Goal: Find specific page/section: Find specific page/section

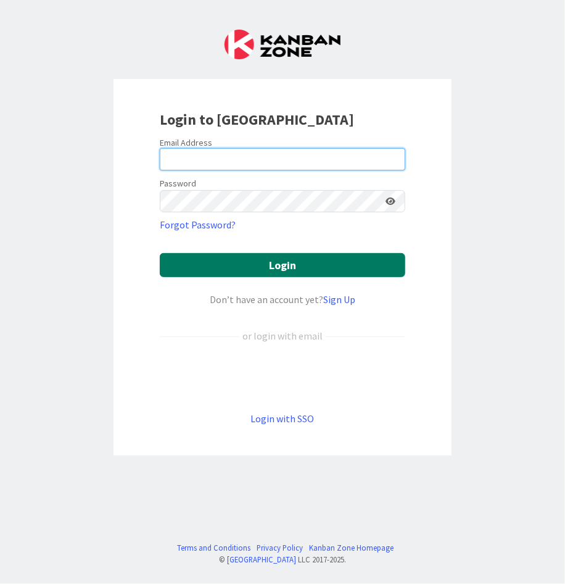
type input "[PERSON_NAME][EMAIL_ADDRESS][PERSON_NAME][DOMAIN_NAME][US_STATE]"
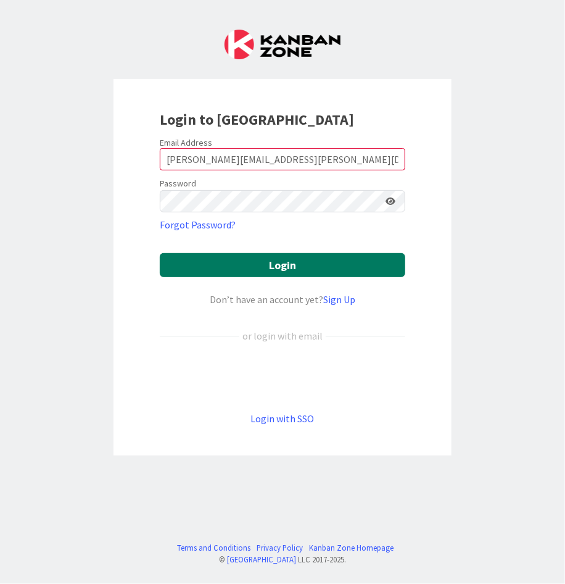
click at [238, 275] on button "Login" at bounding box center [283, 265] width 246 height 24
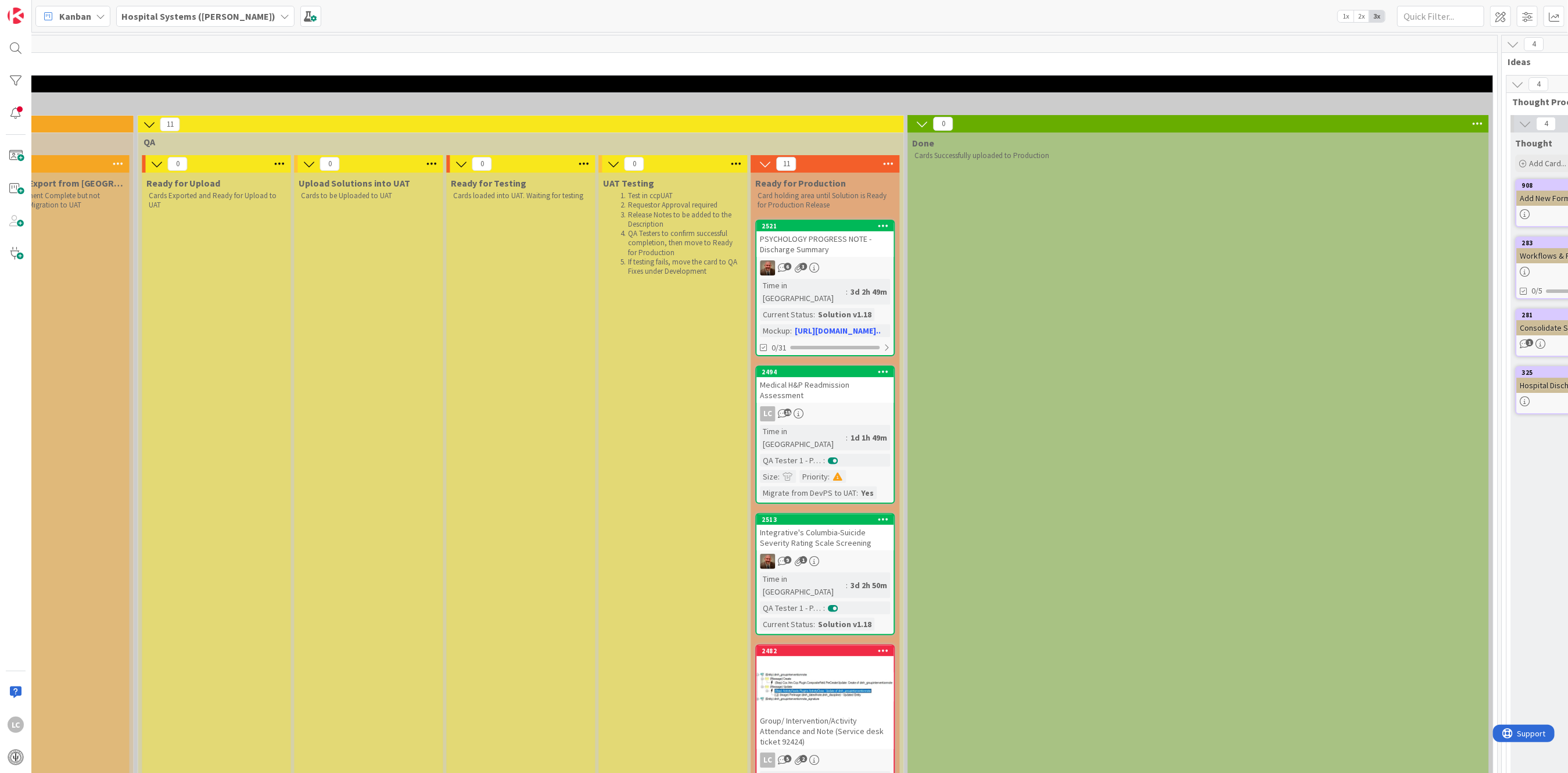
scroll to position [0, 1608]
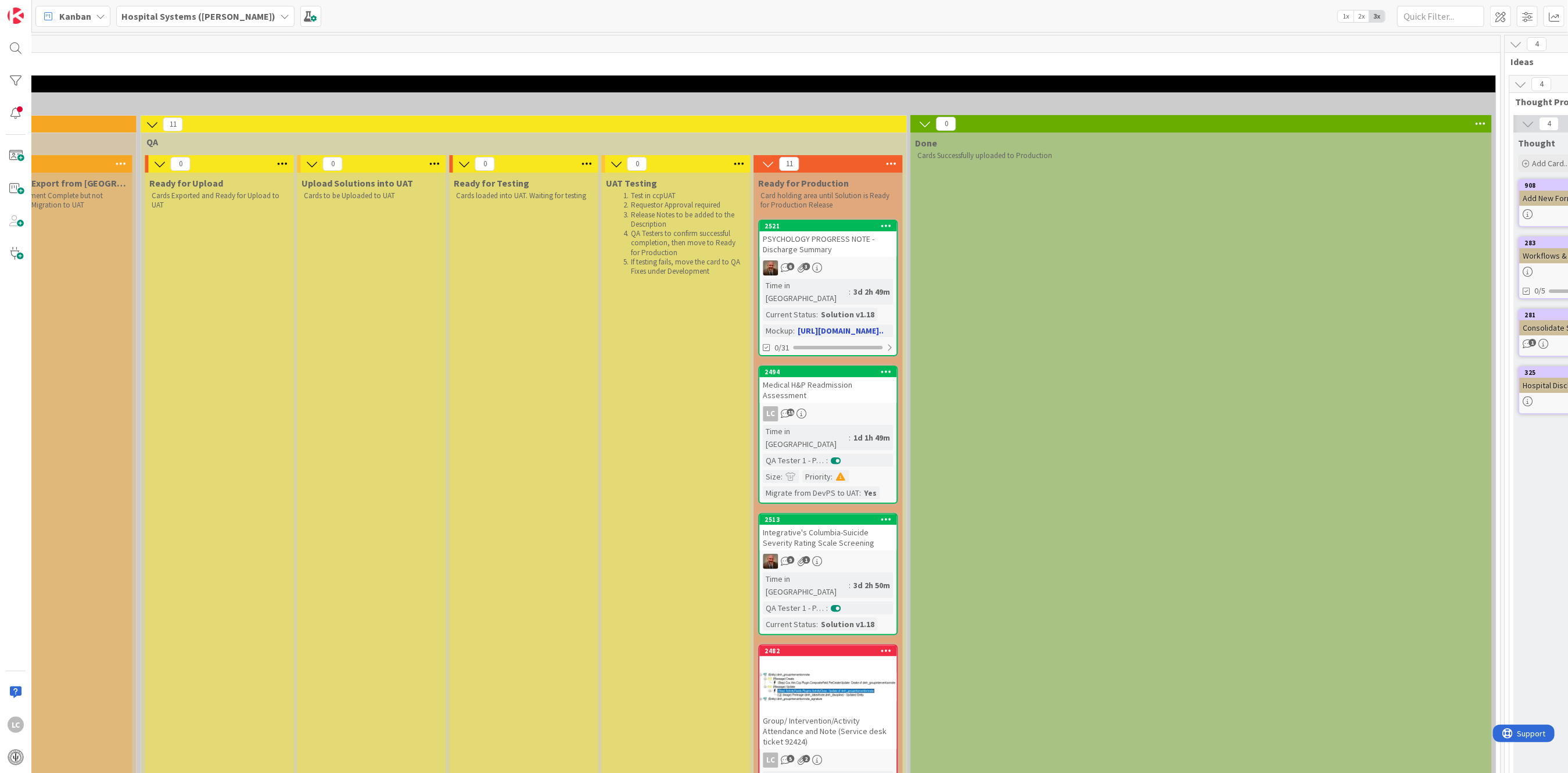
click at [532, 286] on div "3d 2h 49m" at bounding box center [872, 292] width 42 height 13
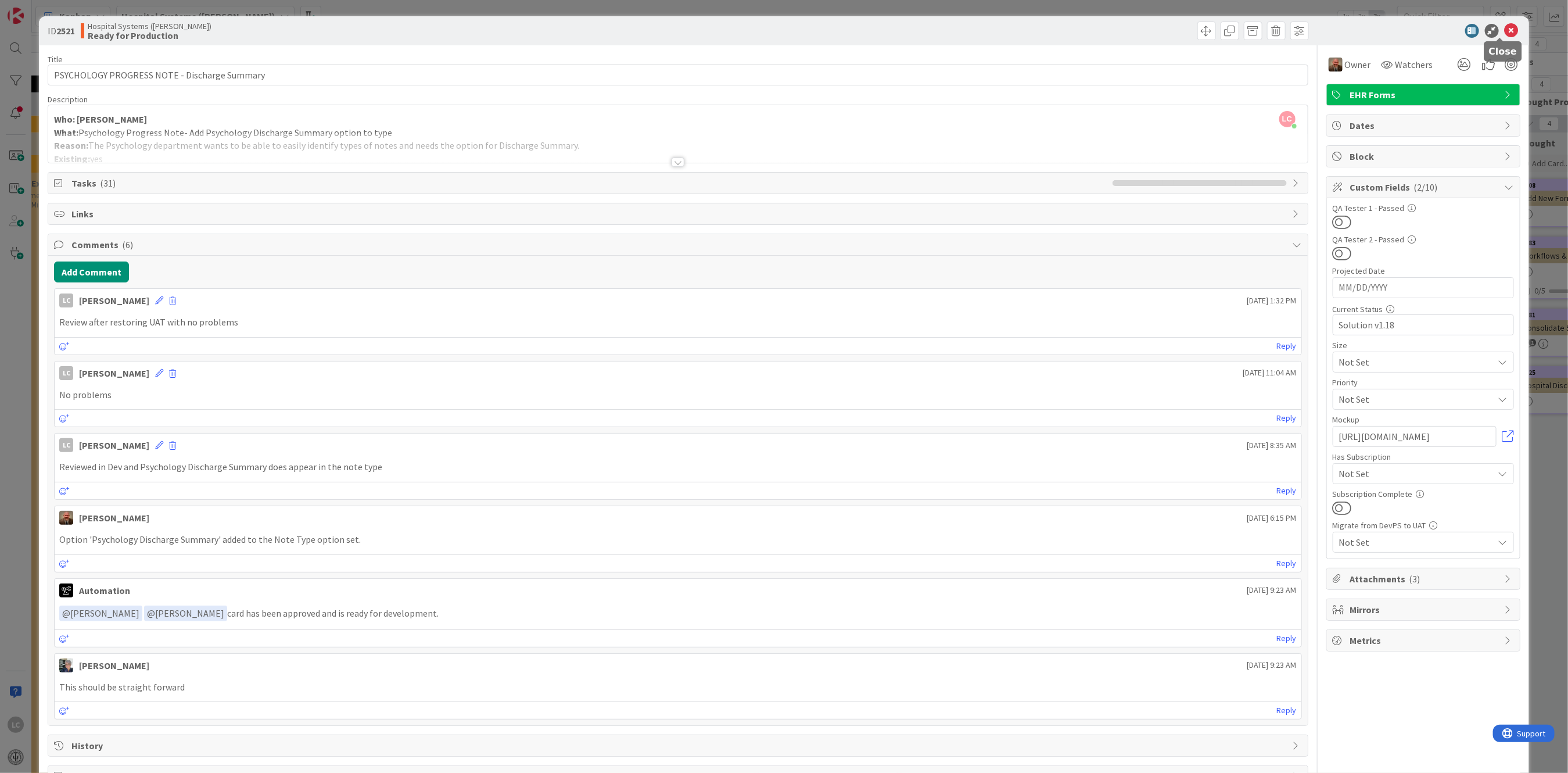
click at [532, 28] on icon at bounding box center [1511, 30] width 14 height 14
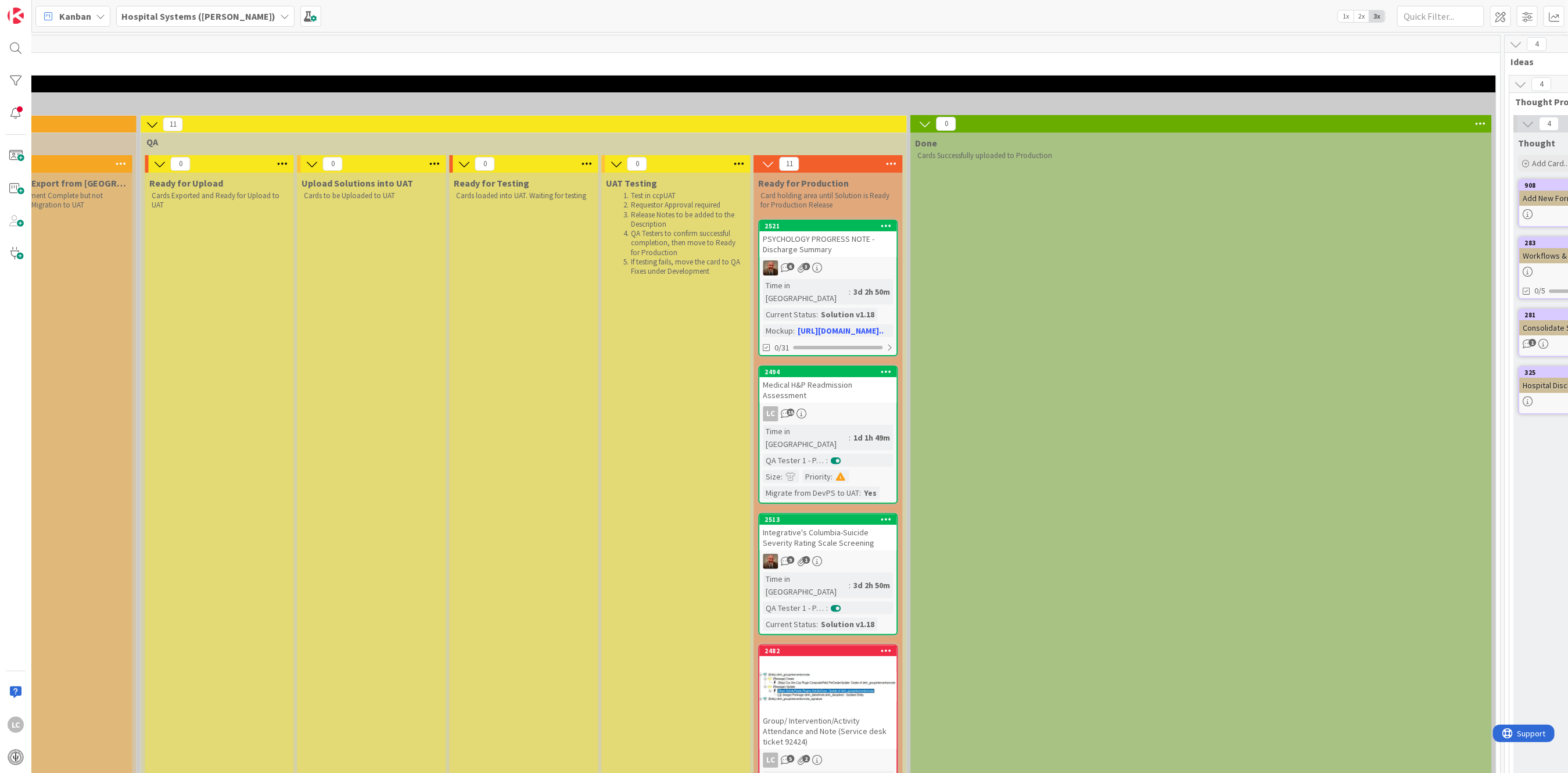
click at [532, 524] on div "Integrative's Columbia-Suicide Severity Rating Scale Screening" at bounding box center [829, 537] width 137 height 25
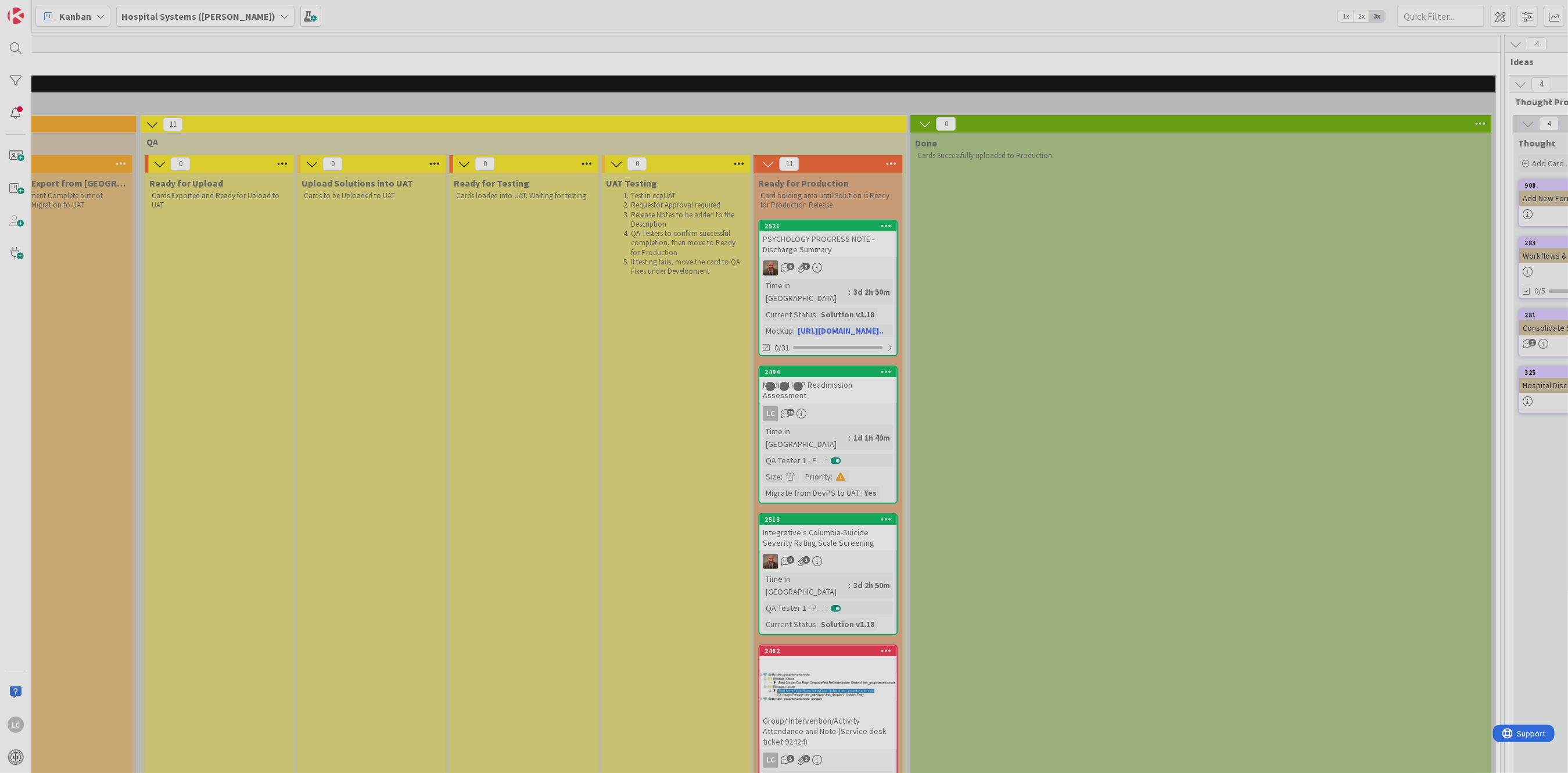
click at [532, 498] on div at bounding box center [784, 386] width 1568 height 773
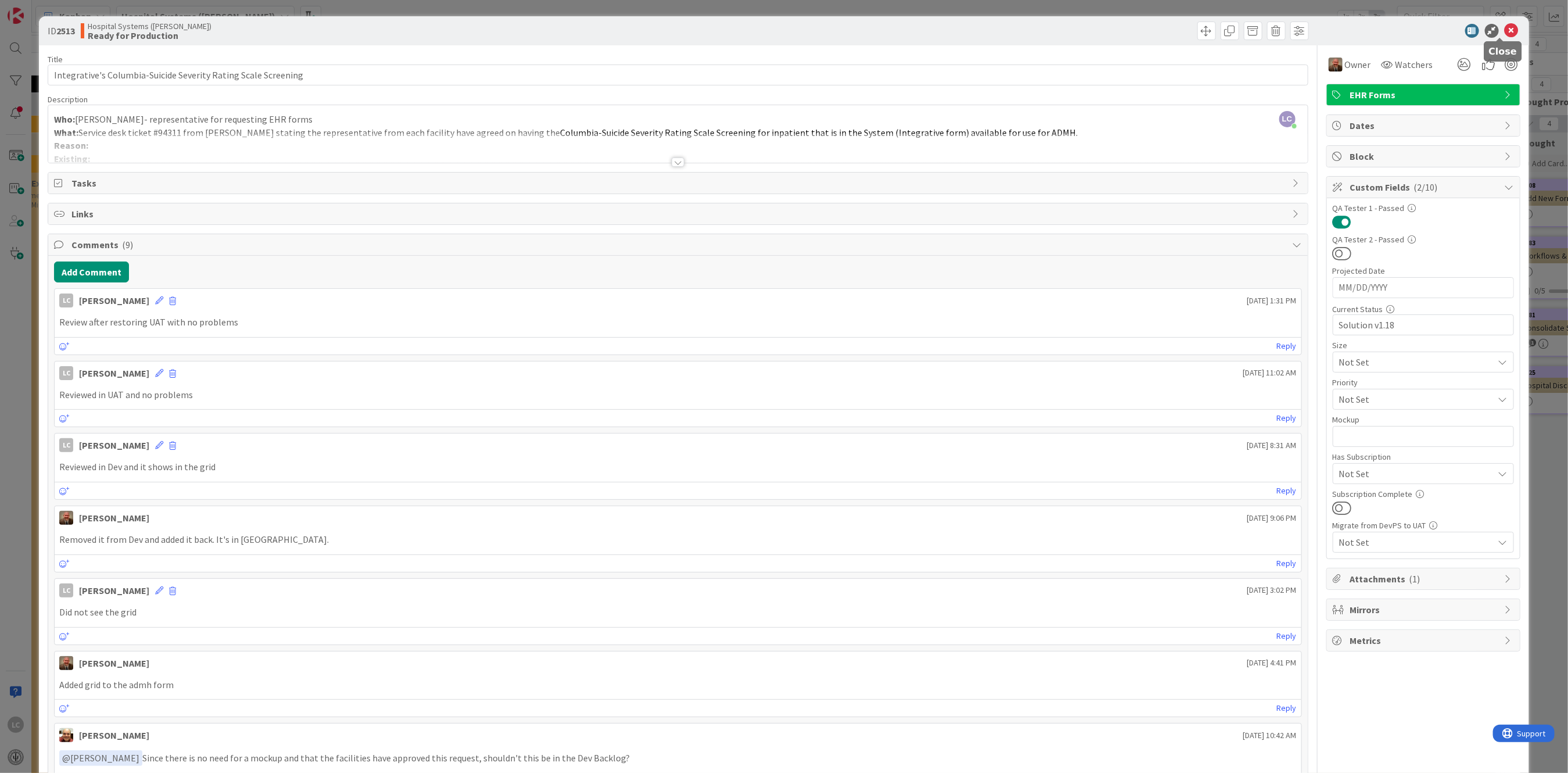
click at [532, 24] on icon at bounding box center [1511, 30] width 14 height 14
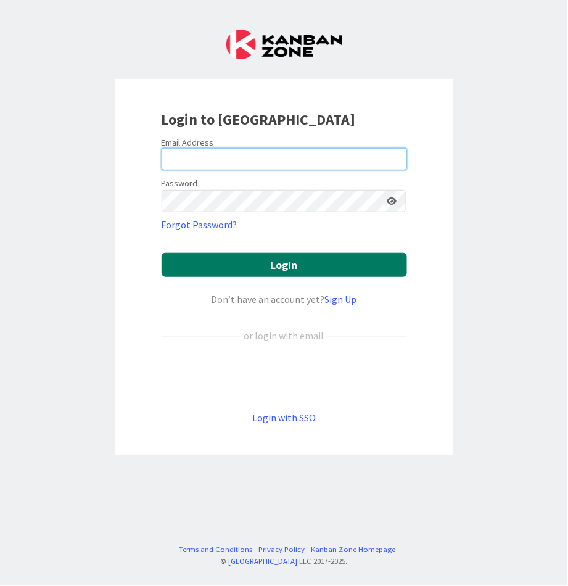
type input "[PERSON_NAME][EMAIL_ADDRESS][PERSON_NAME][DOMAIN_NAME][US_STATE]"
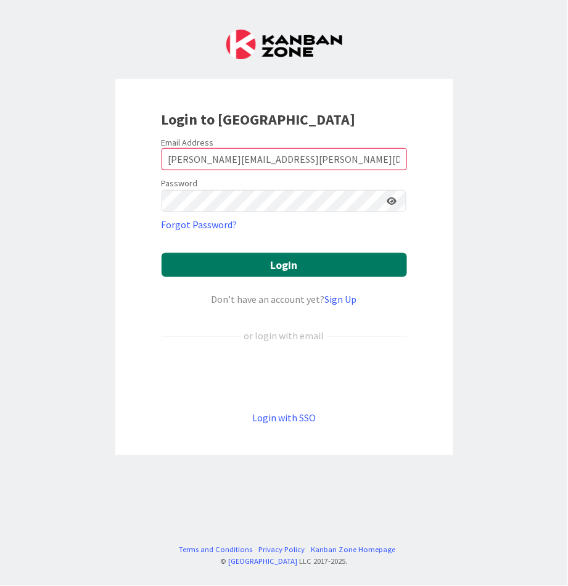
click at [205, 264] on button "Login" at bounding box center [285, 265] width 246 height 24
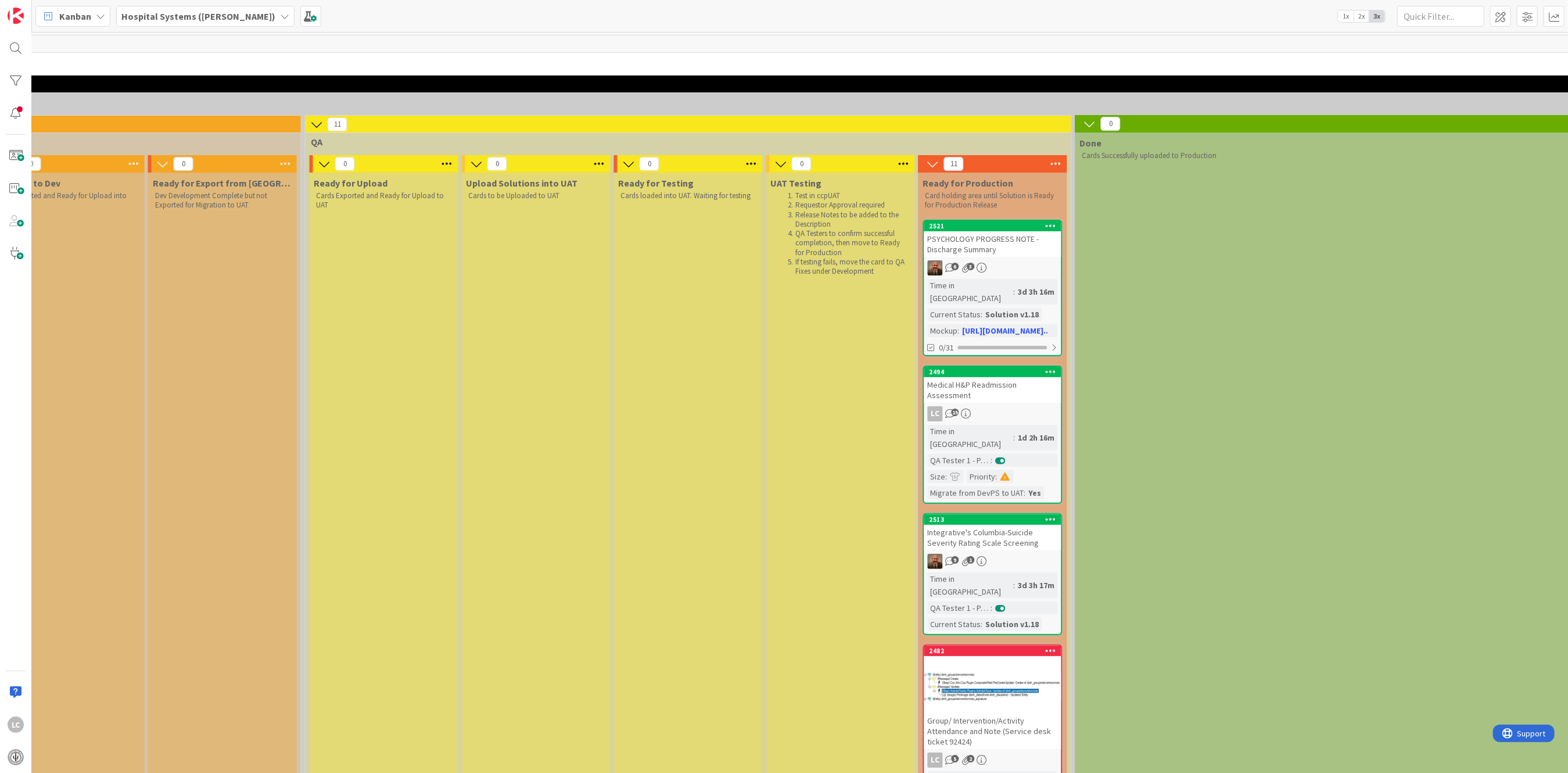
scroll to position [0, 1476]
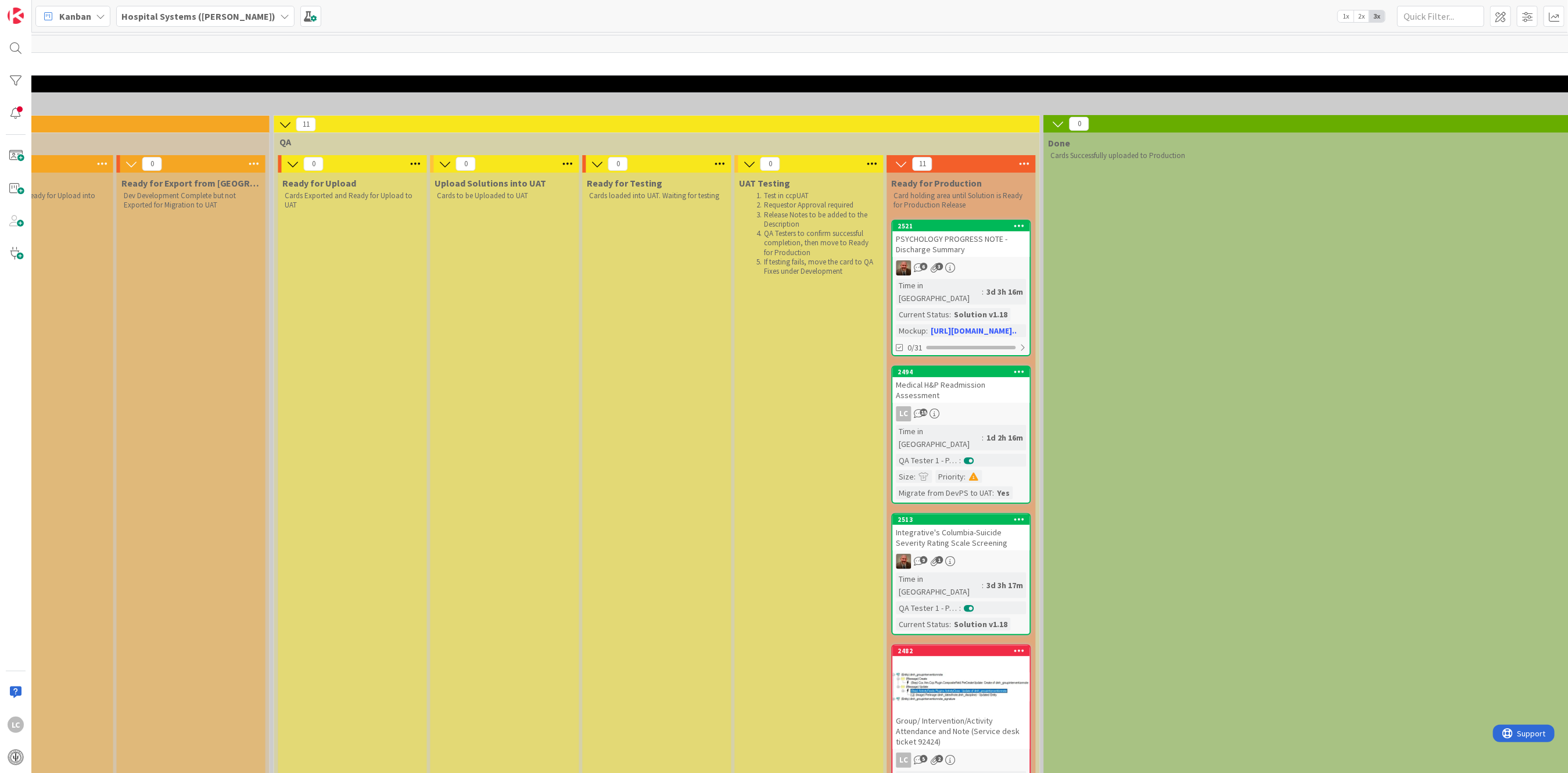
click at [535, 431] on div "1d 2h 16m" at bounding box center [1005, 438] width 42 height 13
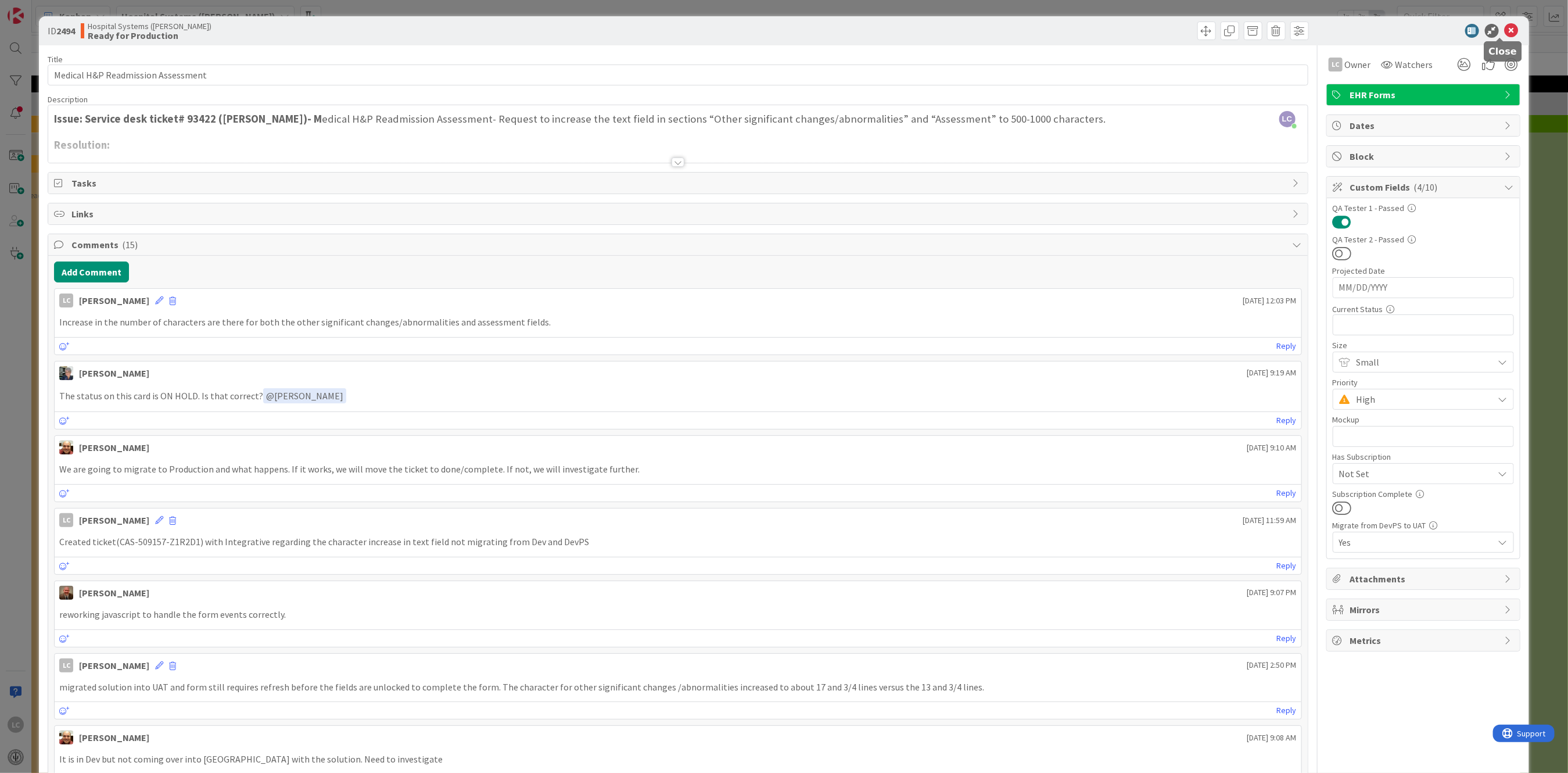
click at [535, 29] on icon at bounding box center [1511, 30] width 14 height 14
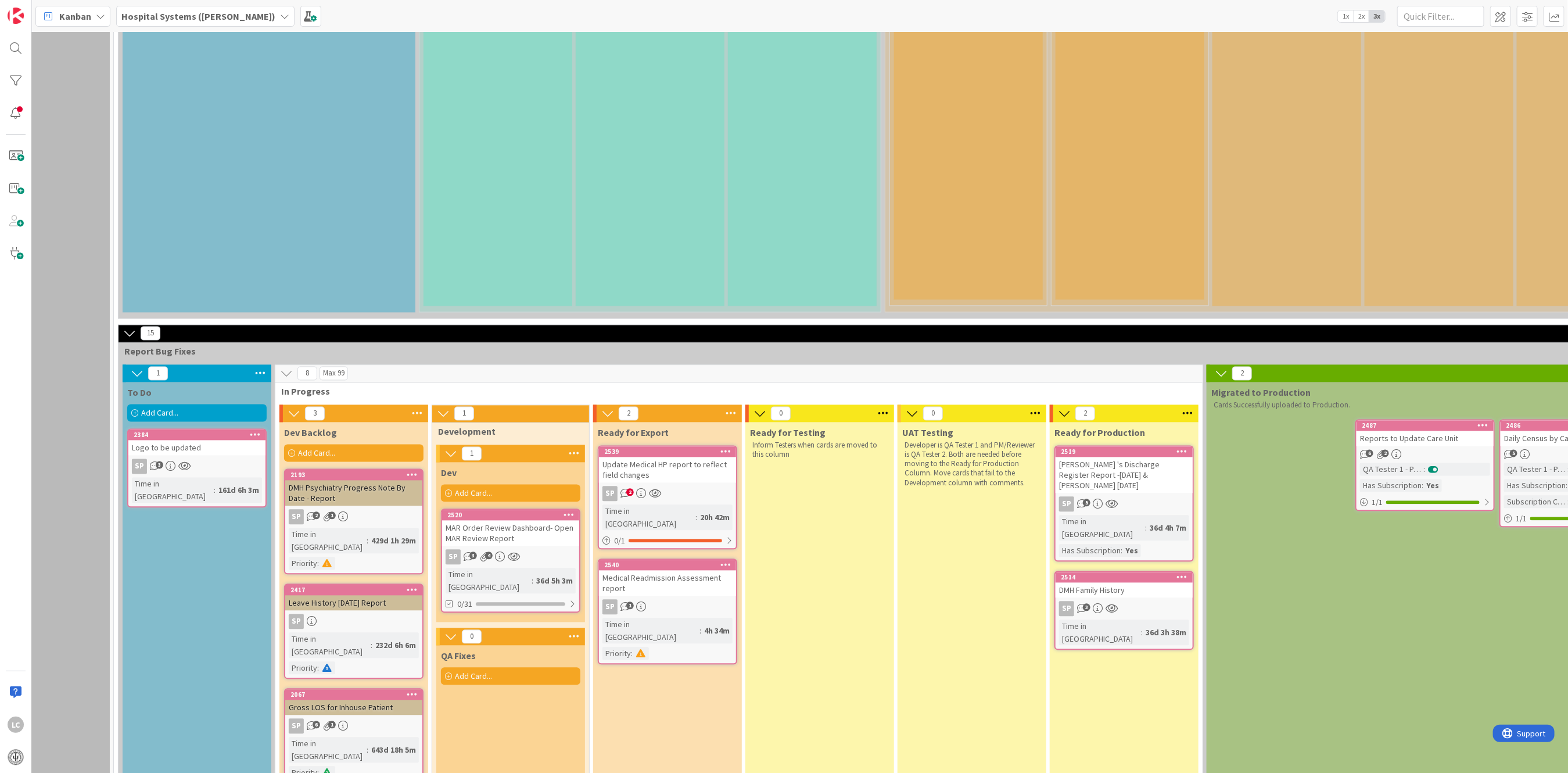
scroll to position [1629, 104]
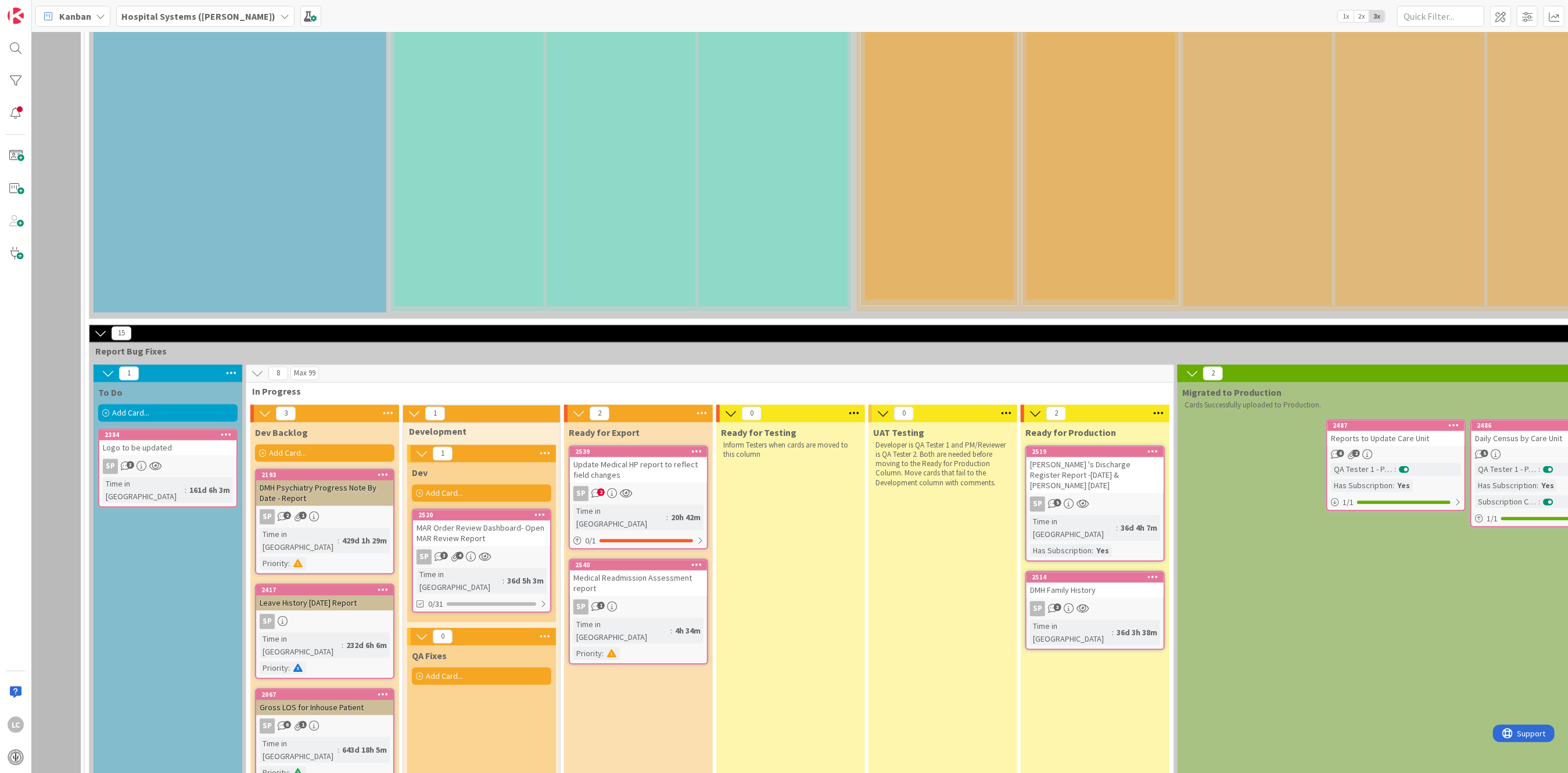
click at [322, 552] on div "SP" at bounding box center [325, 621] width 137 height 15
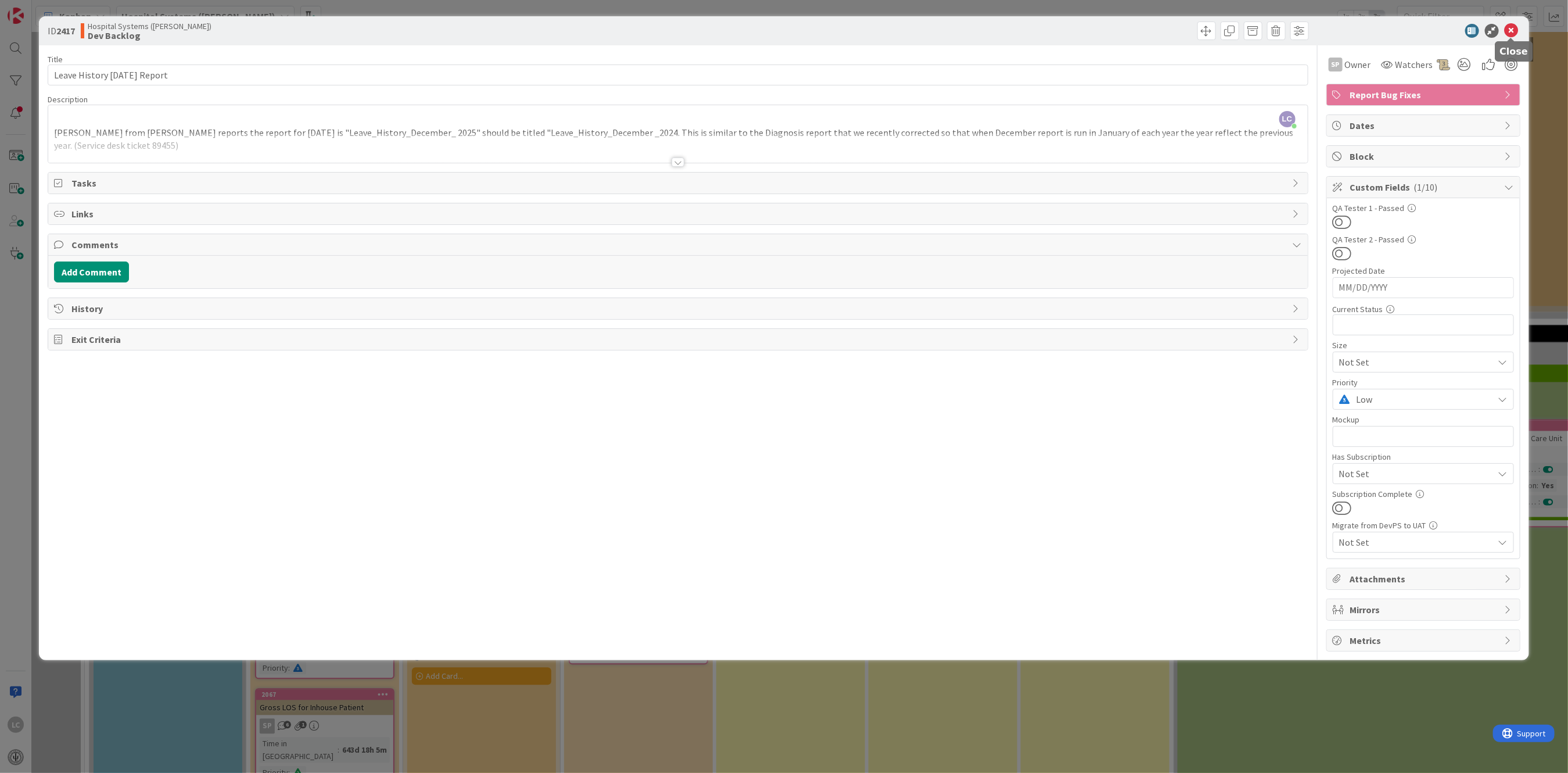
click at [535, 24] on icon at bounding box center [1511, 30] width 14 height 14
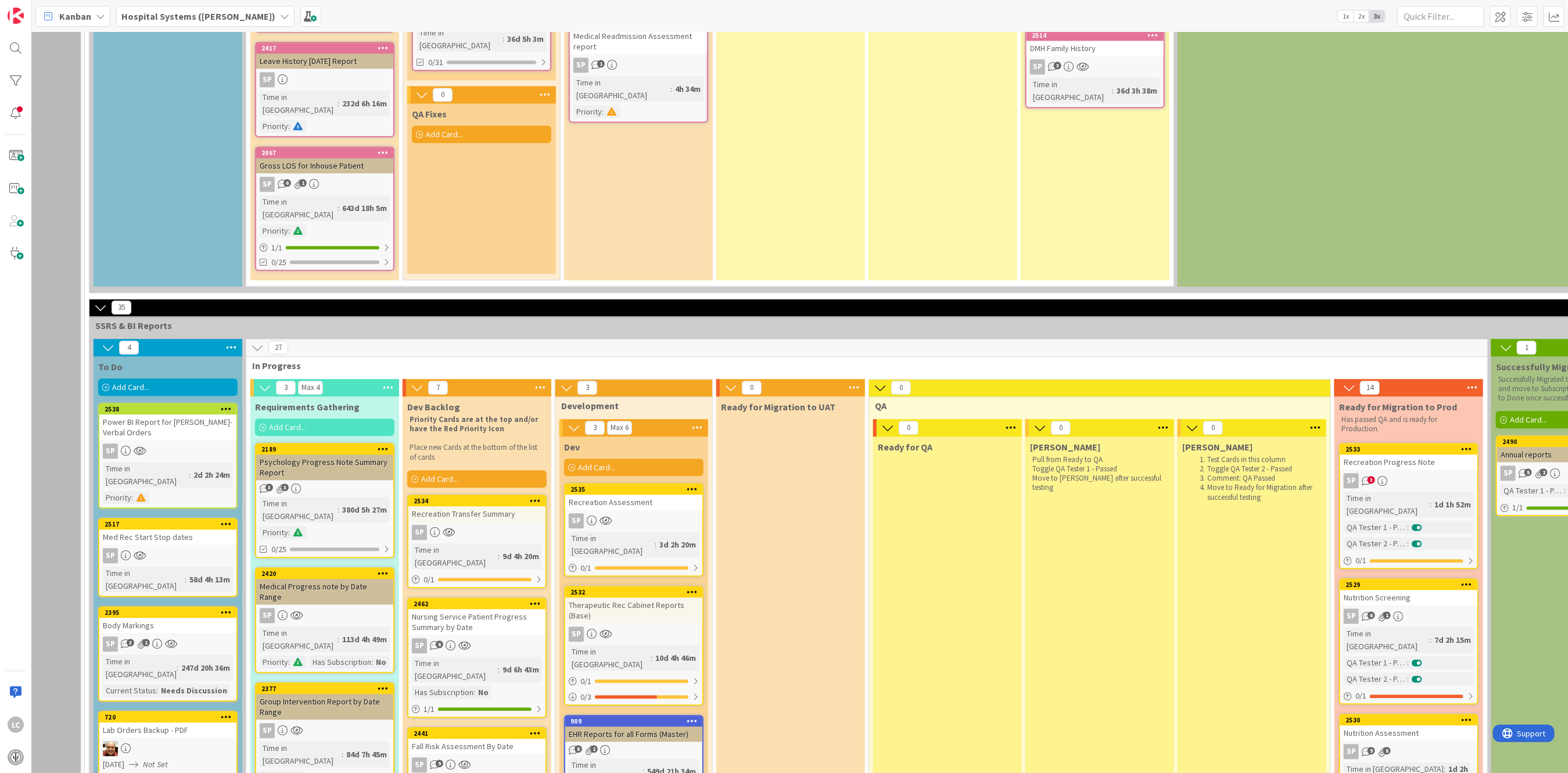
scroll to position [2248, 104]
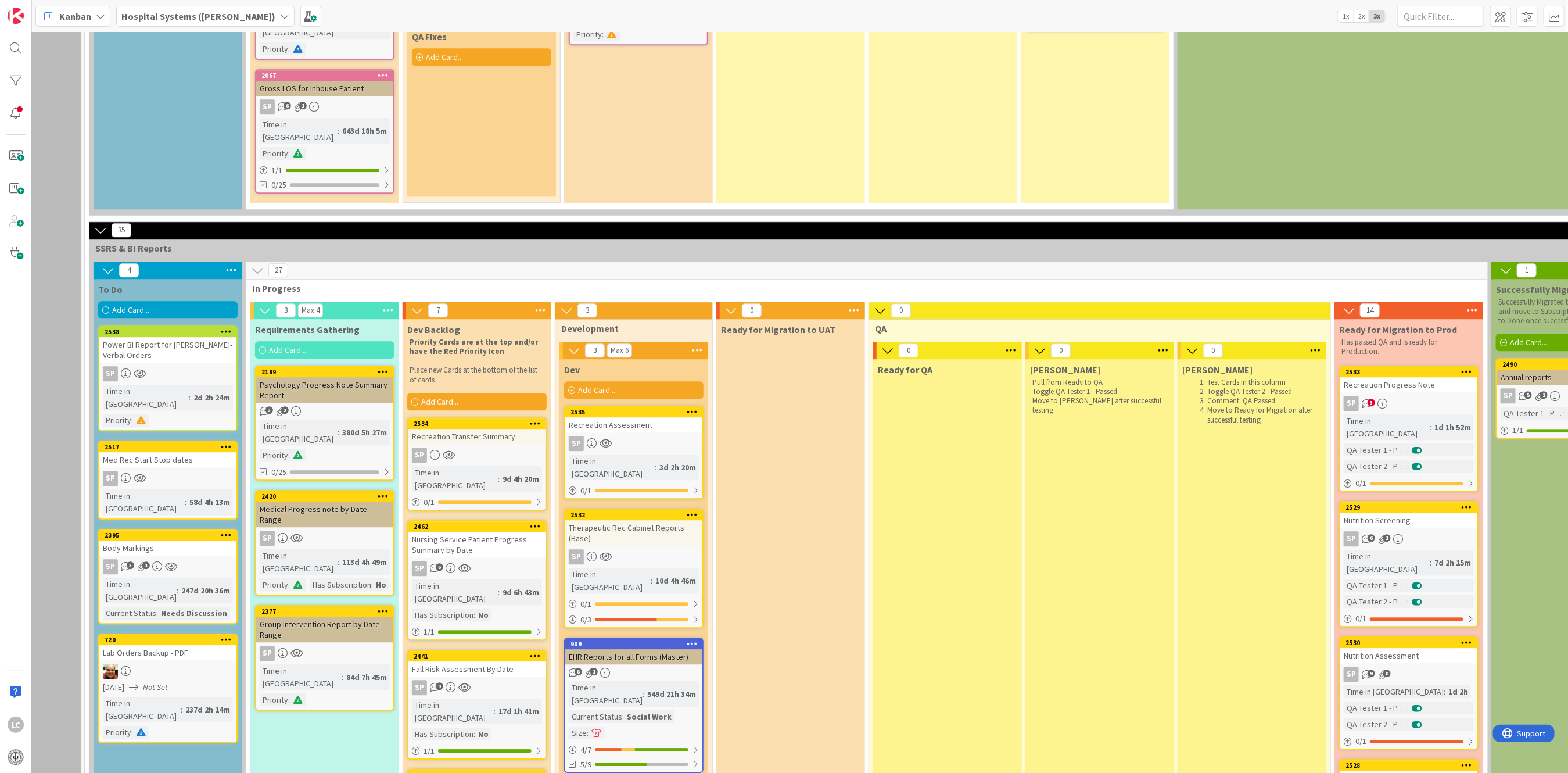
click at [535, 455] on div "Time in [GEOGRAPHIC_DATA]" at bounding box center [611, 467] width 86 height 25
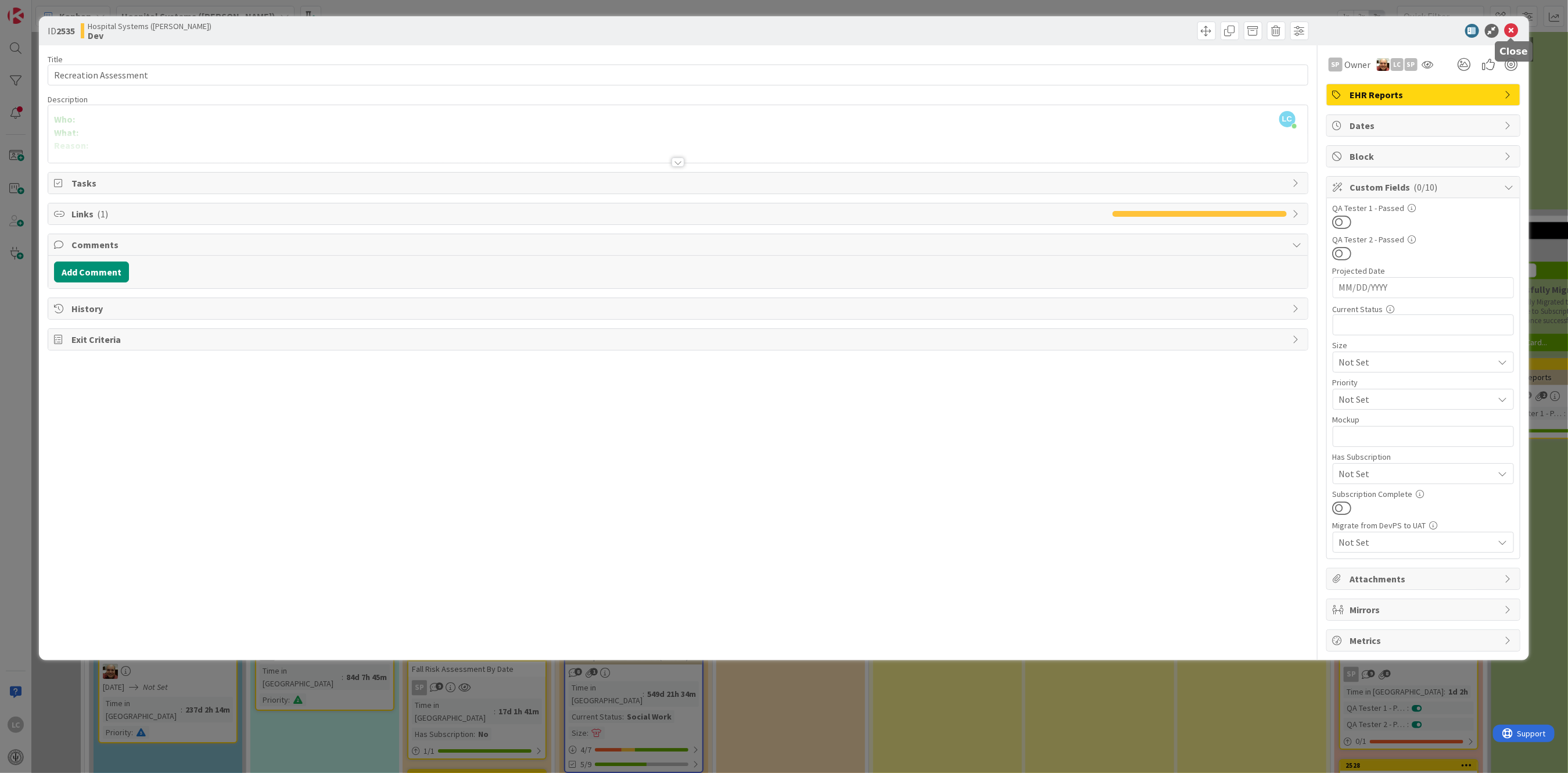
click at [535, 27] on icon at bounding box center [1511, 30] width 14 height 14
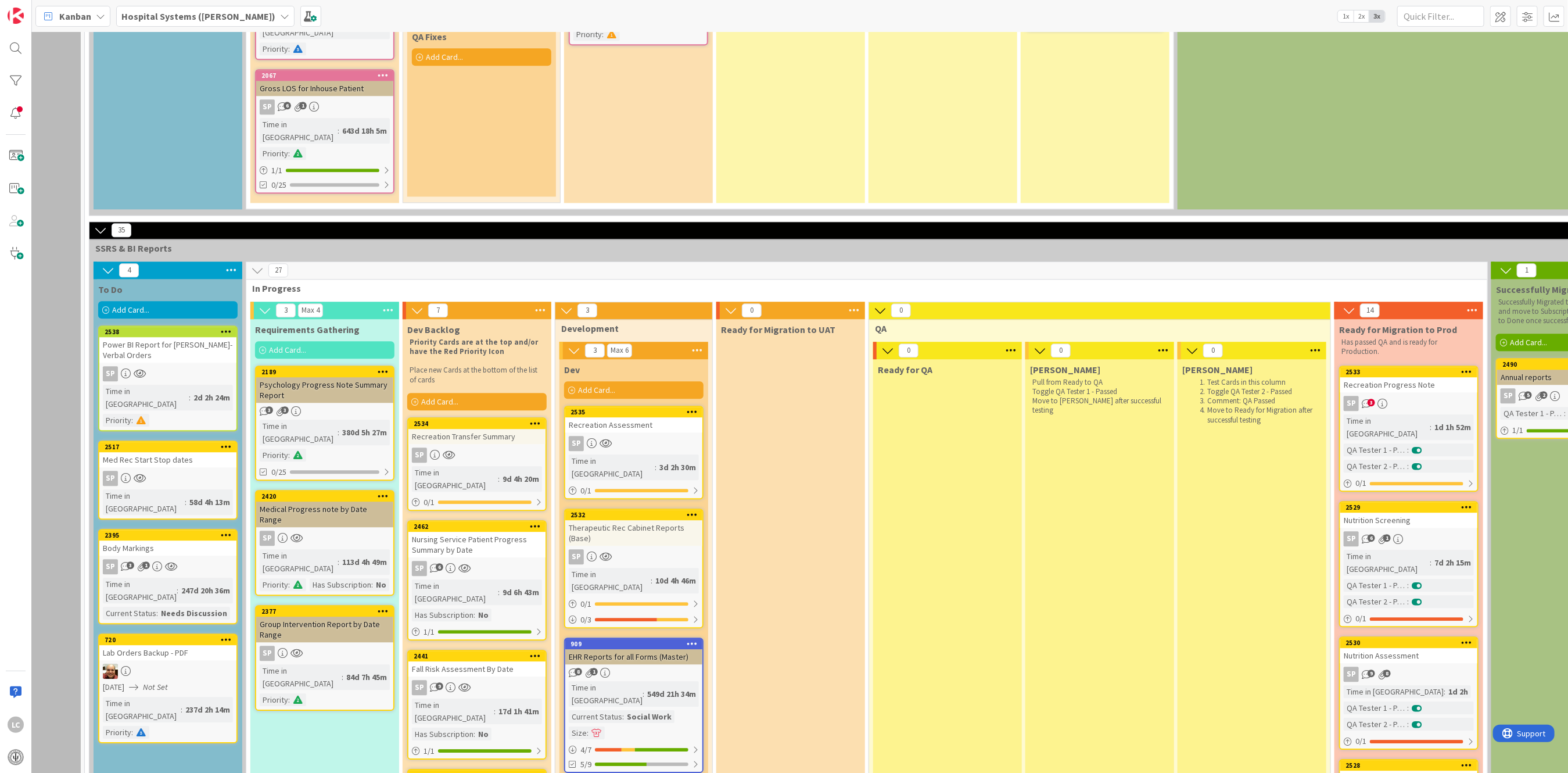
click at [139, 416] on span at bounding box center [140, 420] width 10 height 8
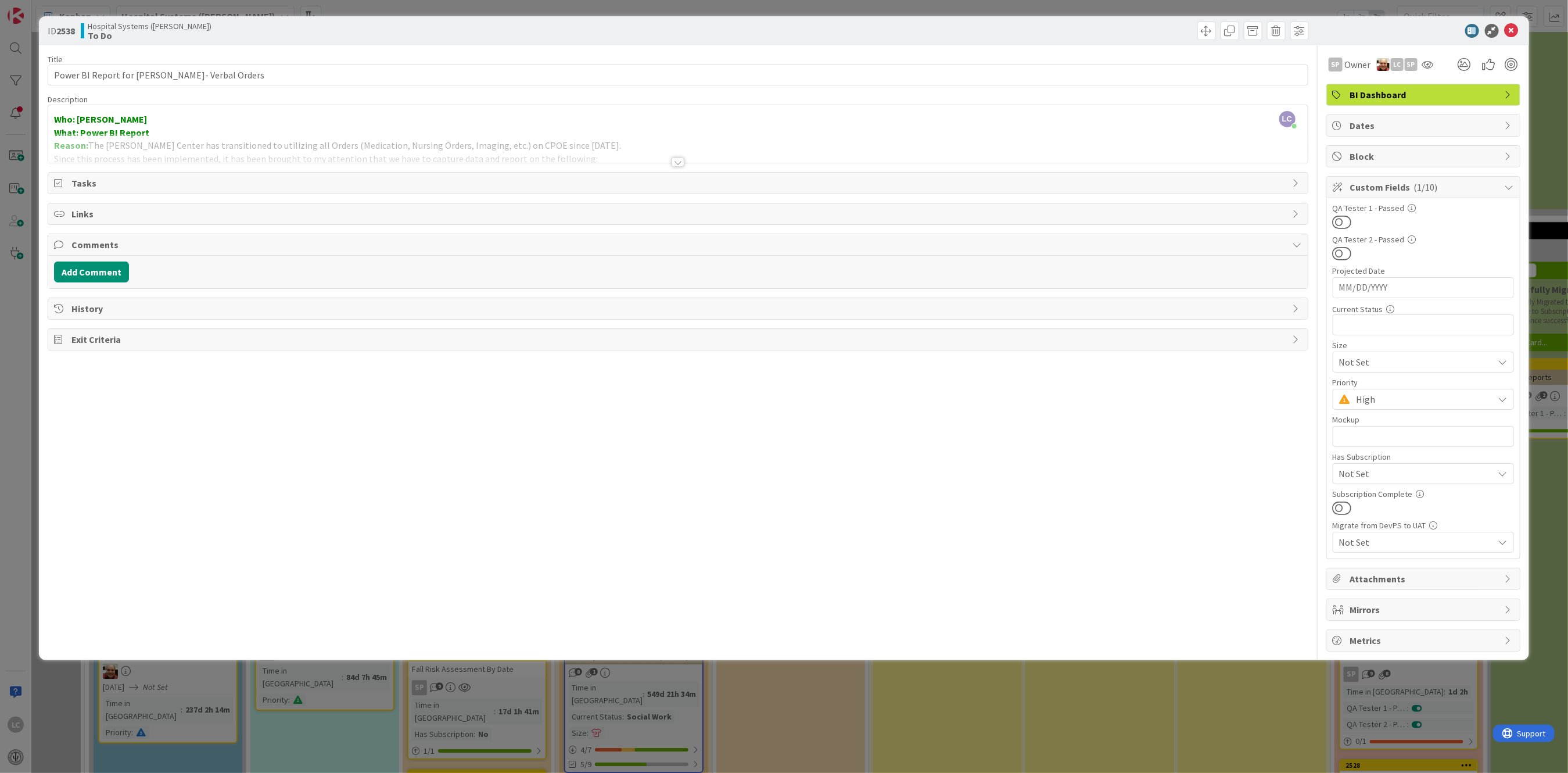
click at [535, 400] on icon at bounding box center [1503, 399] width 9 height 9
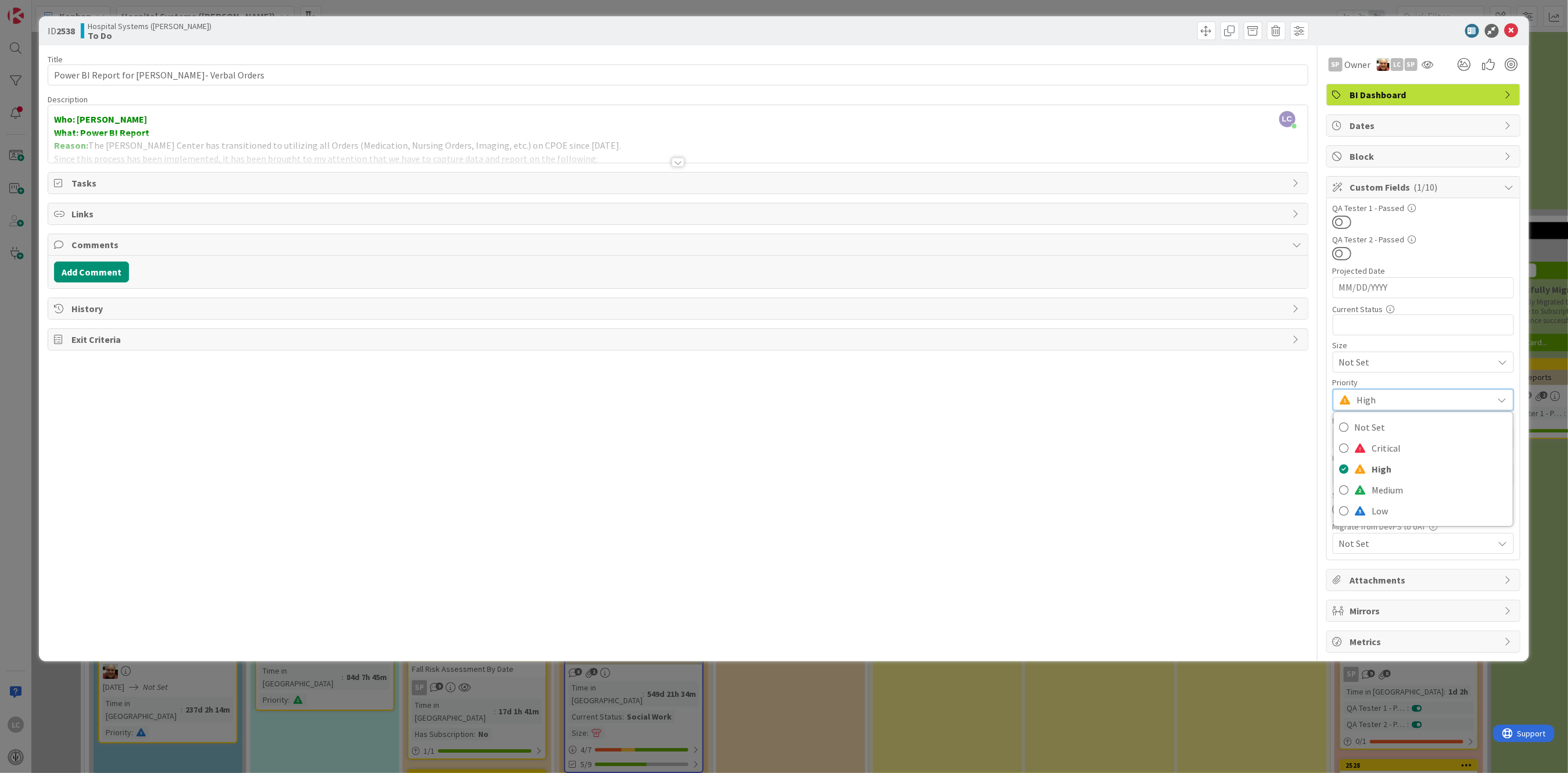
click at [535, 400] on icon at bounding box center [1503, 400] width 9 height 9
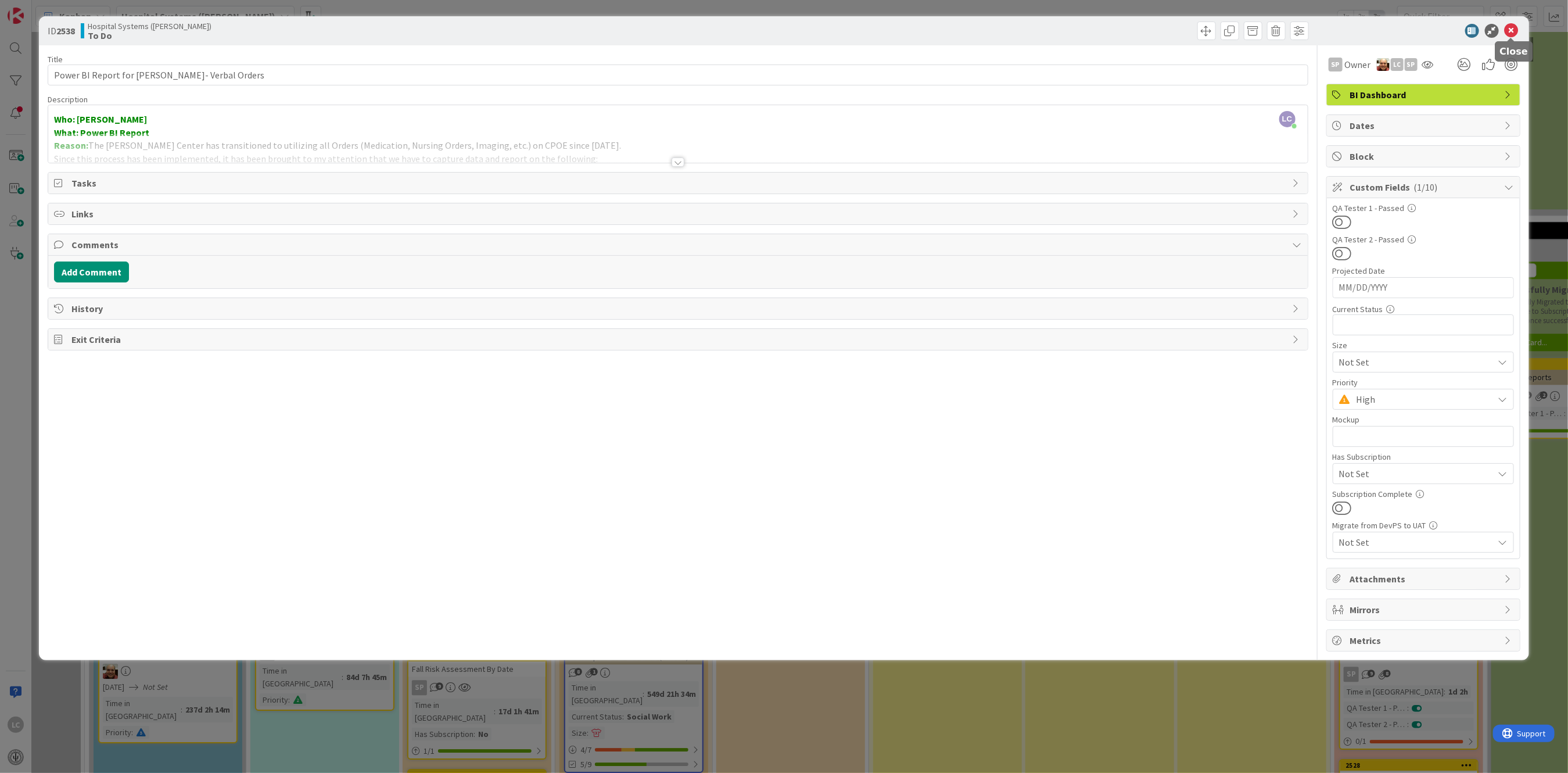
click at [535, 26] on icon at bounding box center [1511, 30] width 14 height 14
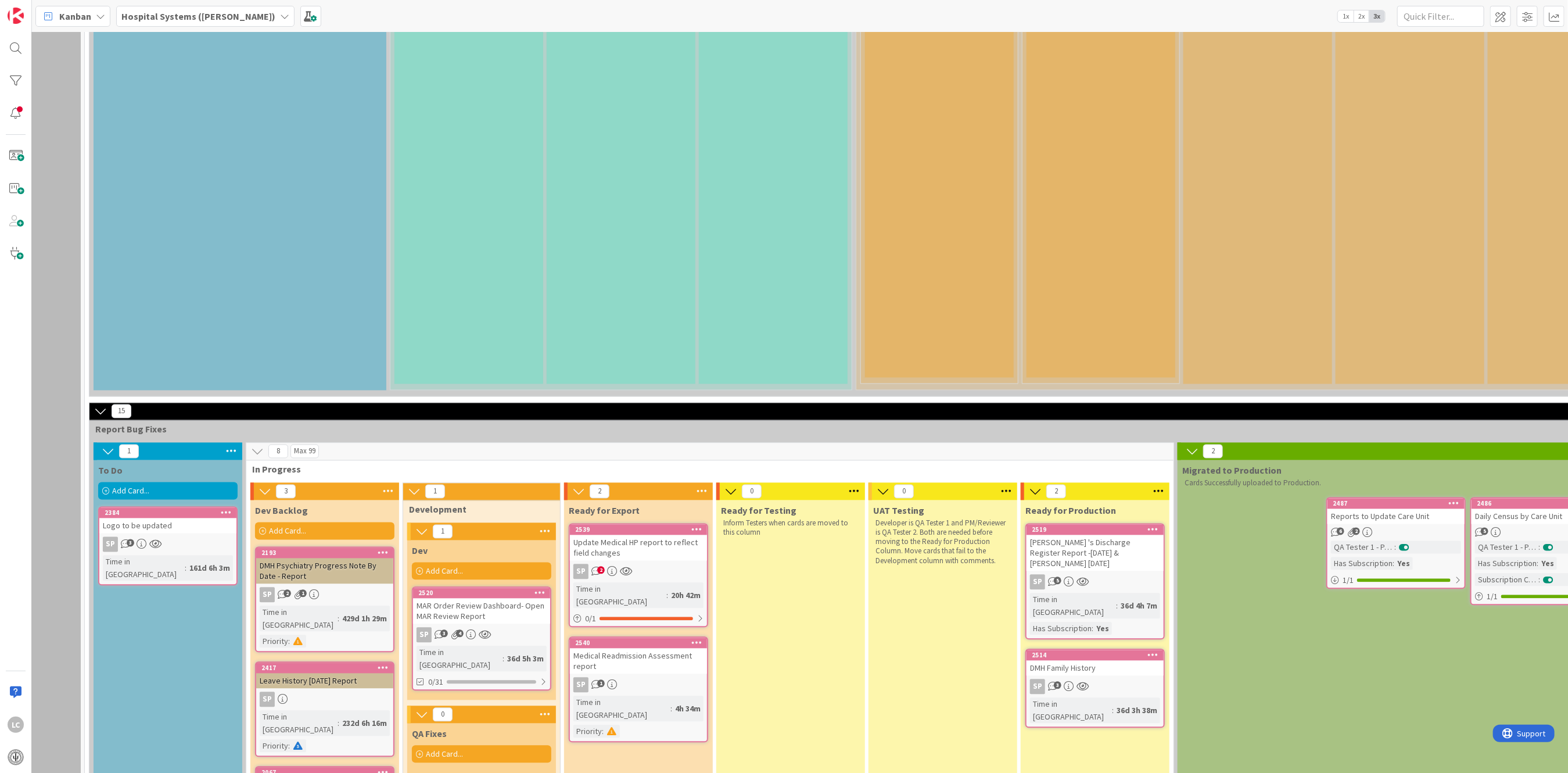
scroll to position [1629, 104]
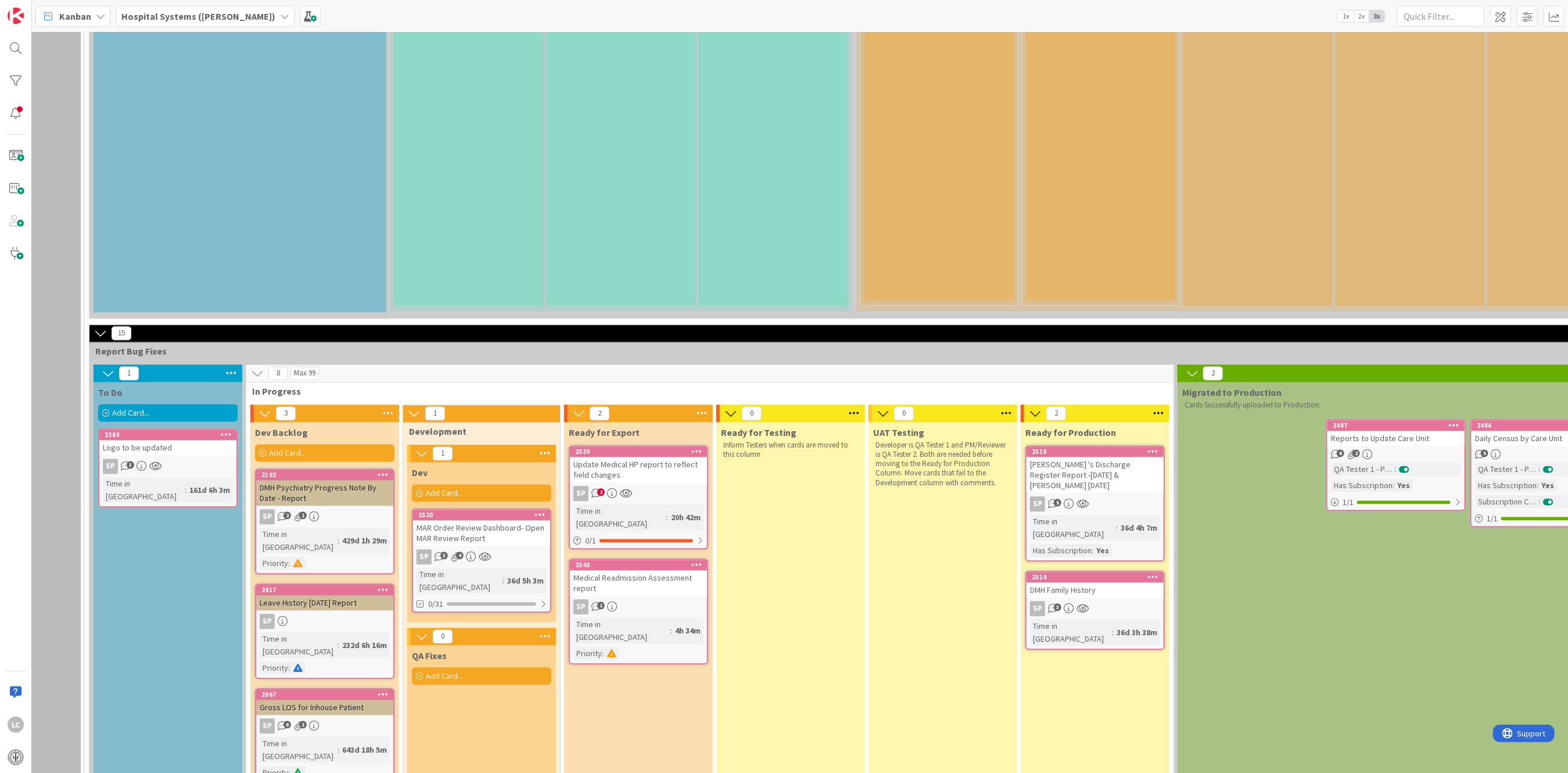
click at [303, 552] on div at bounding box center [298, 564] width 16 height 13
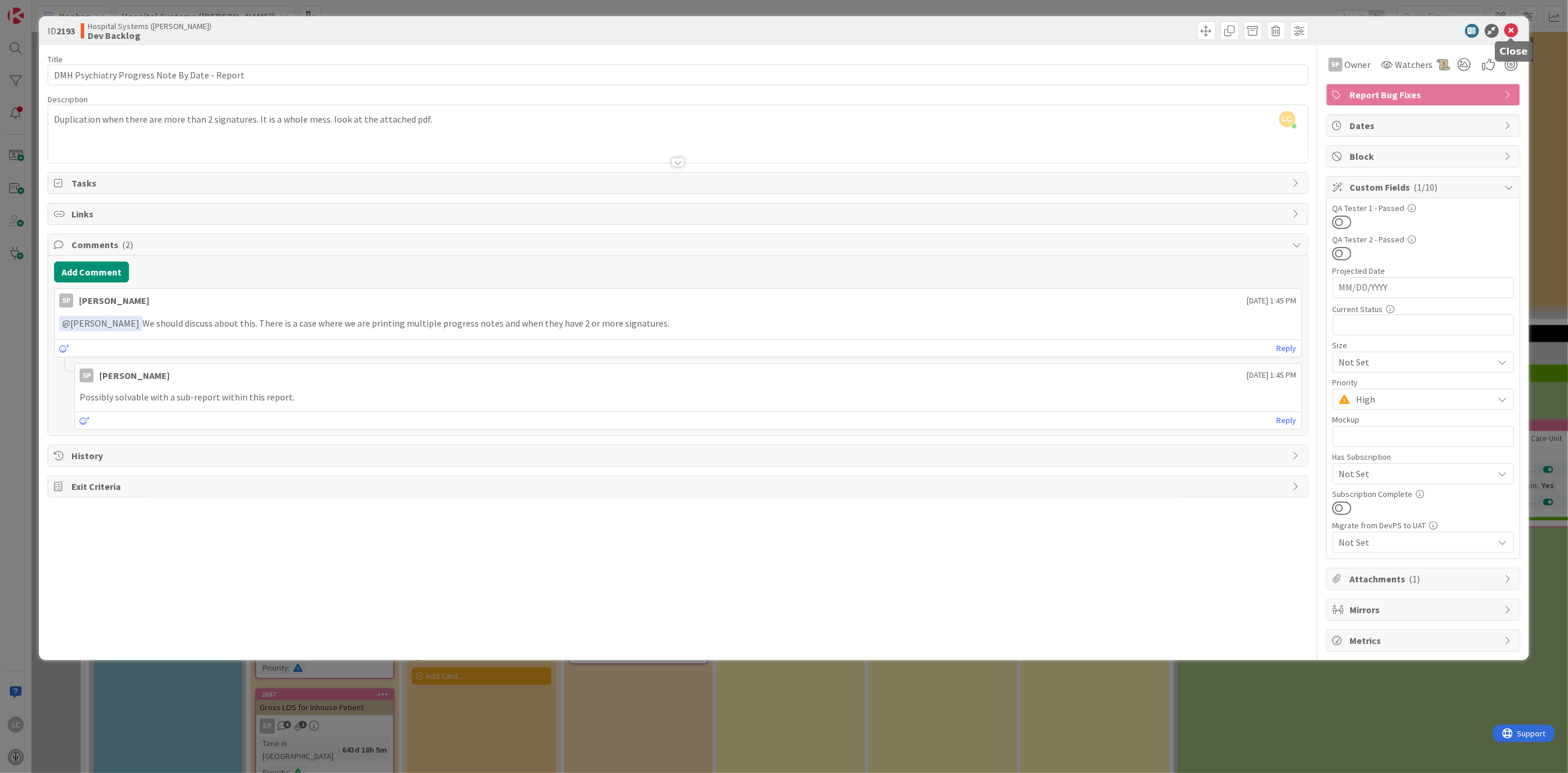
click at [535, 27] on icon at bounding box center [1511, 30] width 14 height 14
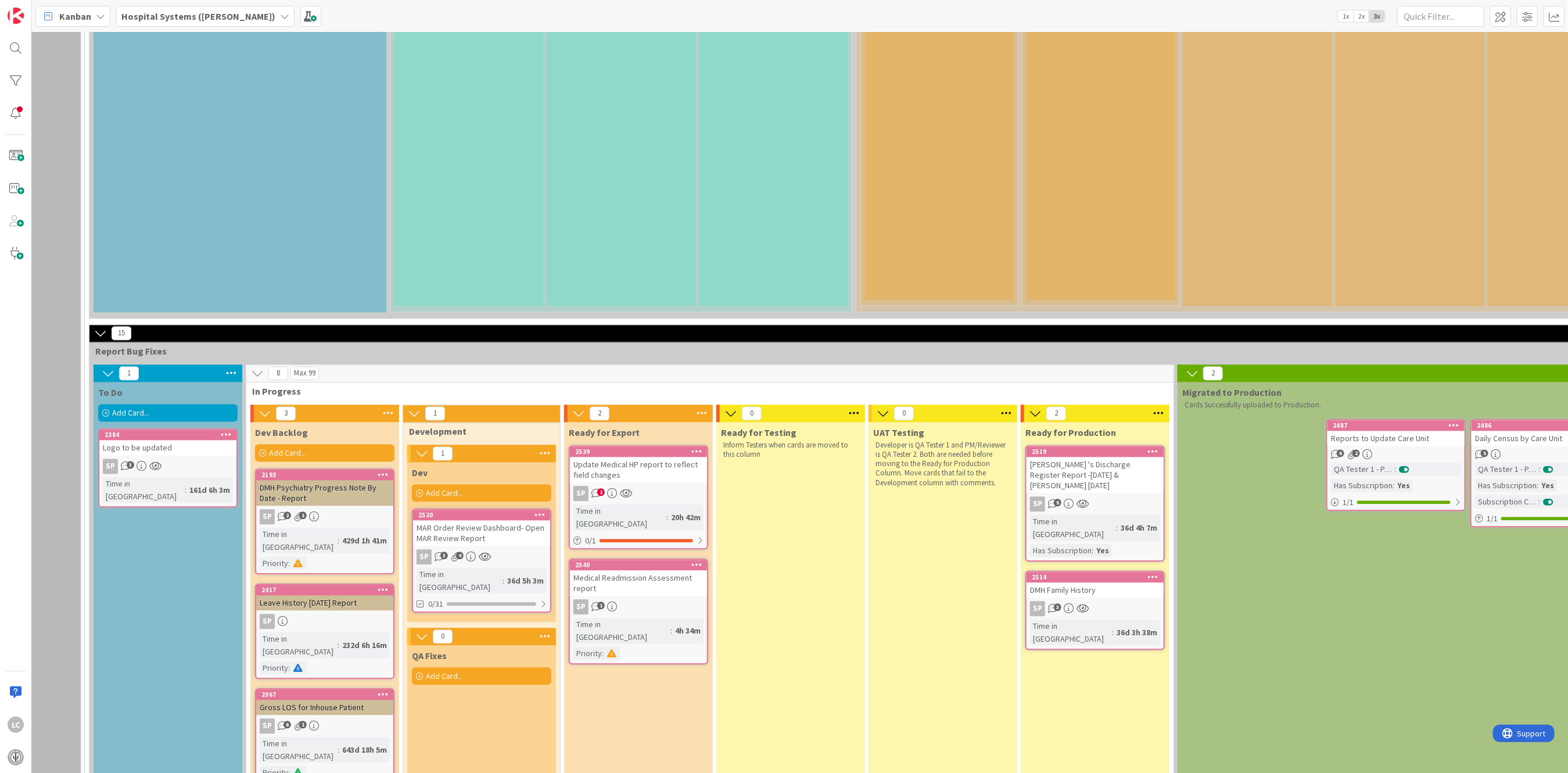
click at [309, 552] on div "Leave History [DATE] Report" at bounding box center [325, 603] width 137 height 15
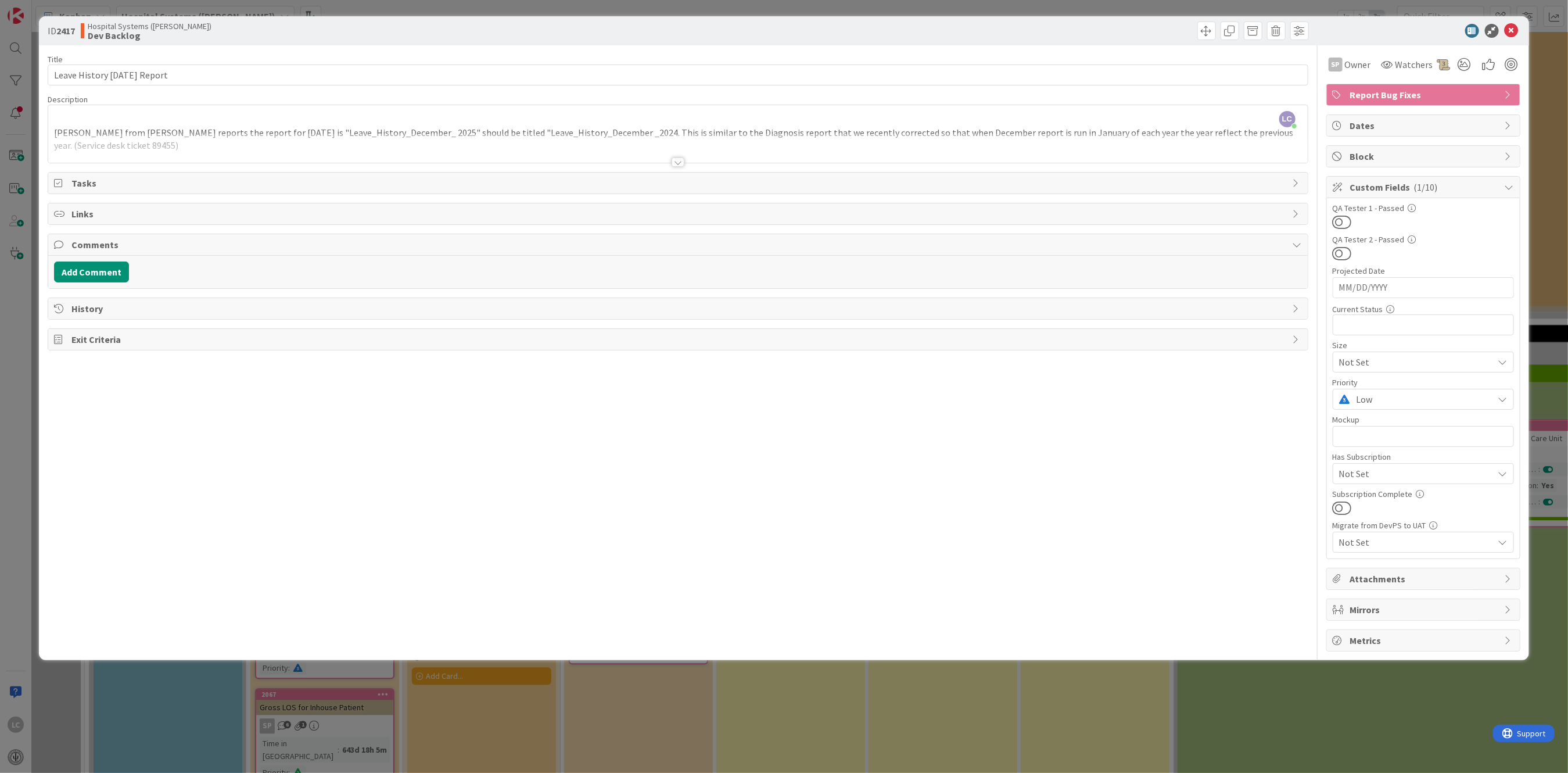
click at [535, 397] on icon at bounding box center [1503, 399] width 9 height 9
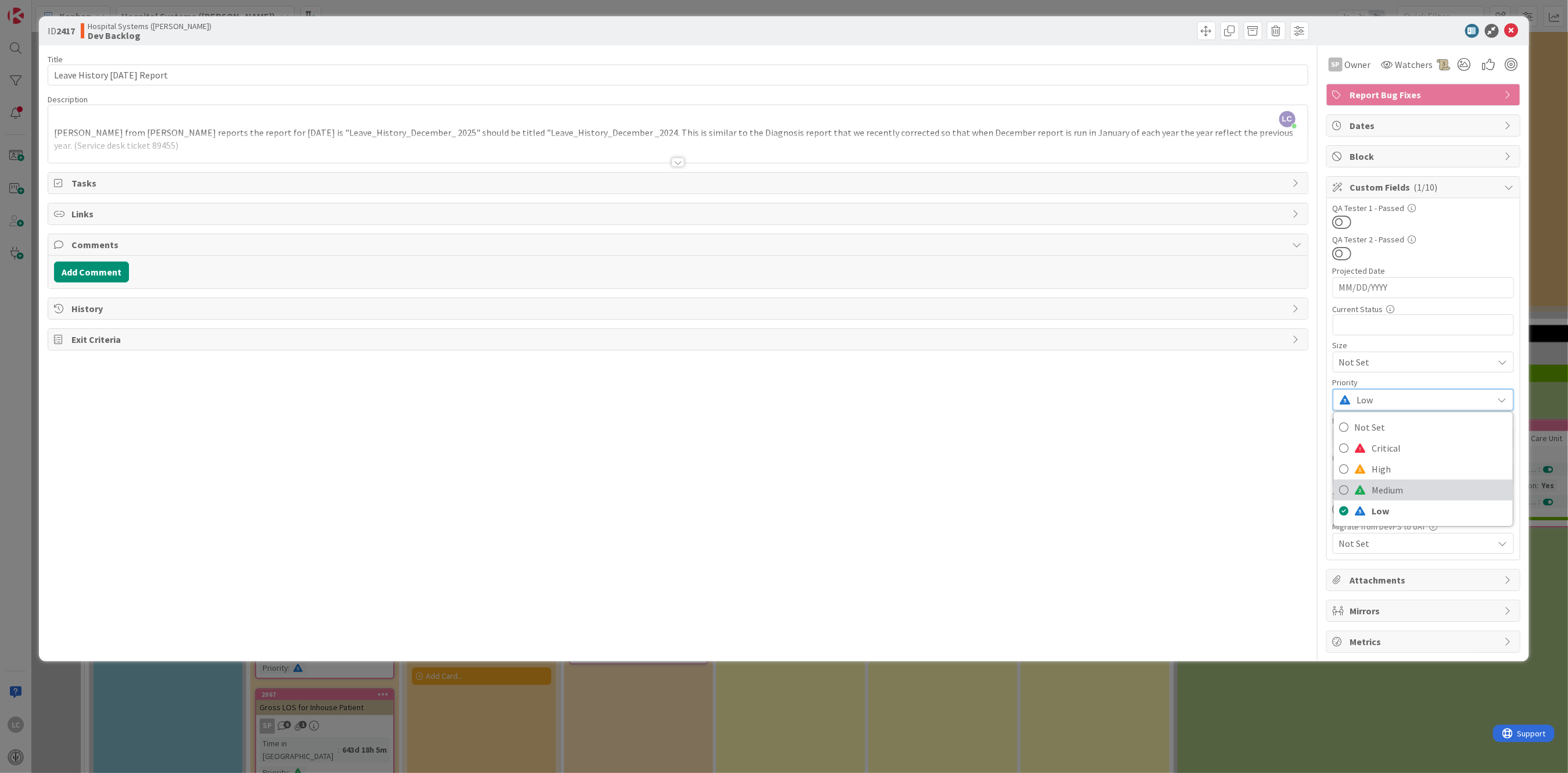
click at [535, 486] on span "Medium" at bounding box center [1439, 490] width 135 height 18
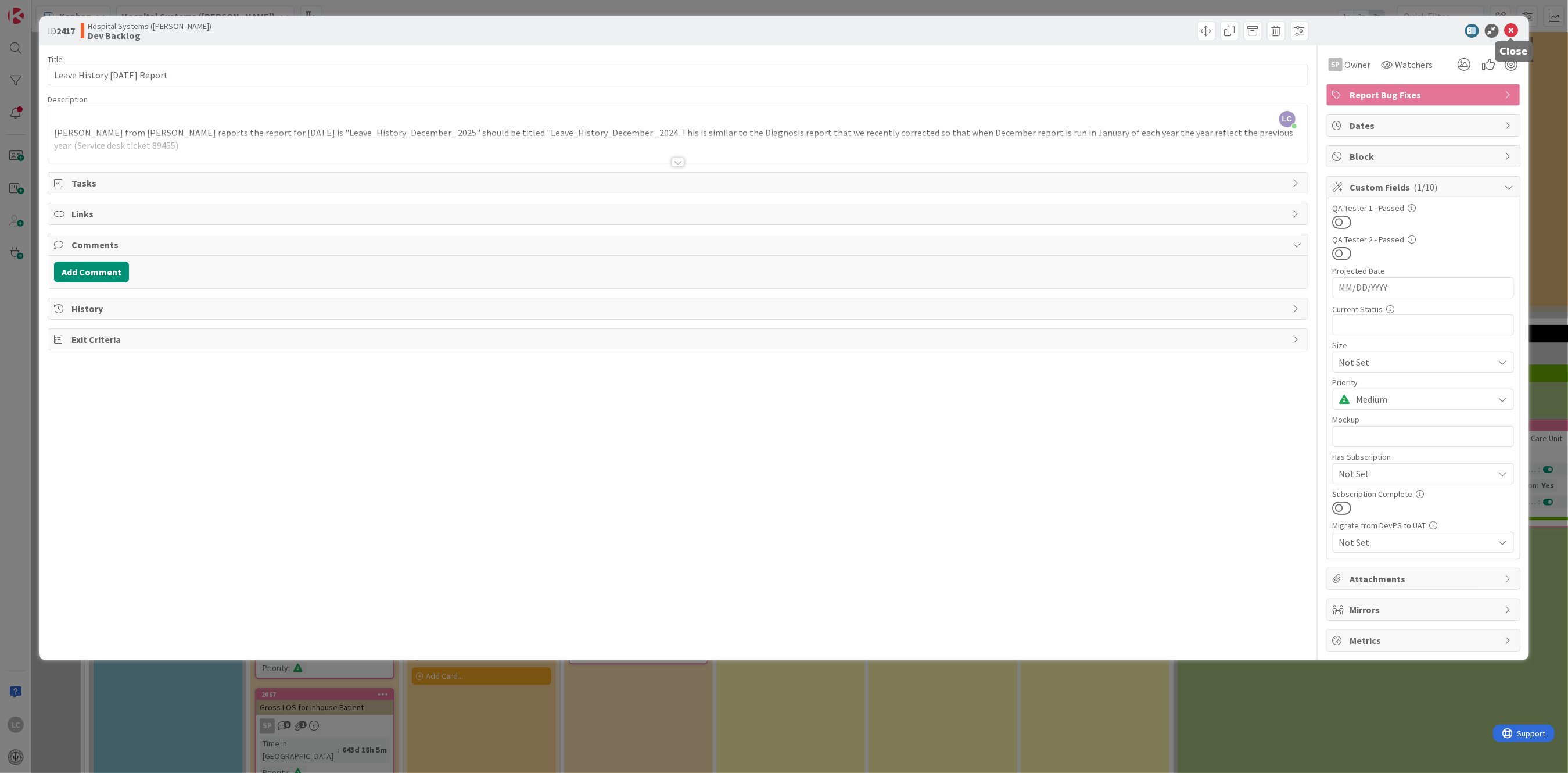
click at [535, 33] on icon at bounding box center [1511, 30] width 14 height 14
